Goal: Browse casually: Explore the website without a specific task or goal

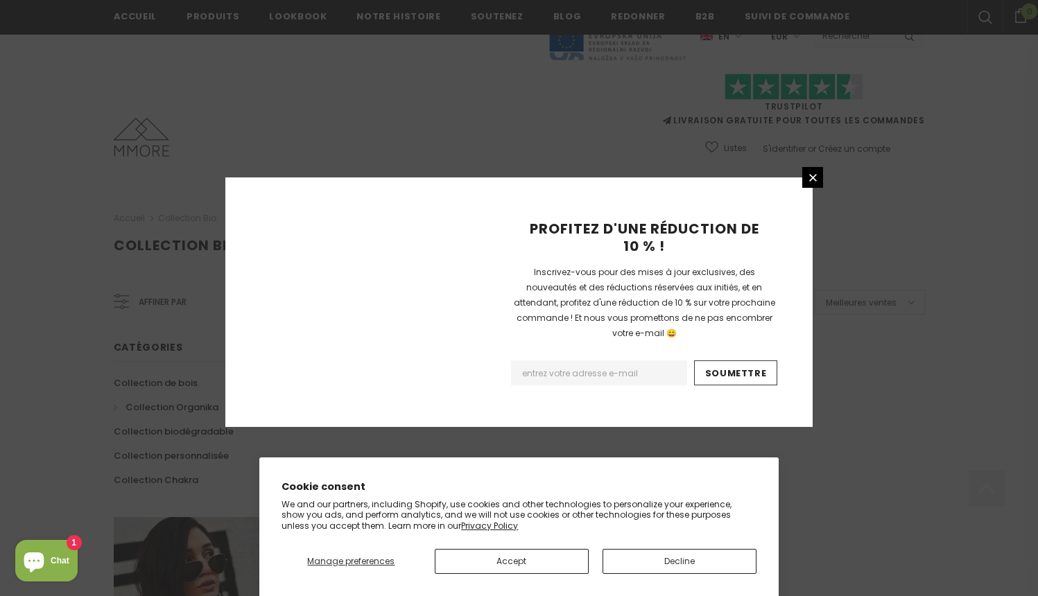
scroll to position [858, 0]
